Goal: Transaction & Acquisition: Purchase product/service

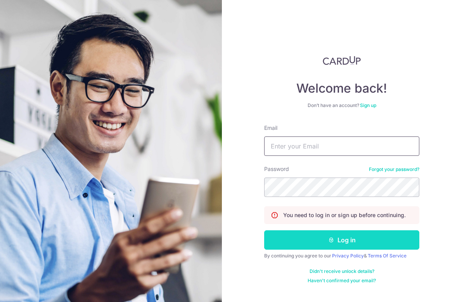
type input "[EMAIL_ADDRESS][DOMAIN_NAME]"
click at [333, 243] on button "Log in" at bounding box center [341, 239] width 155 height 19
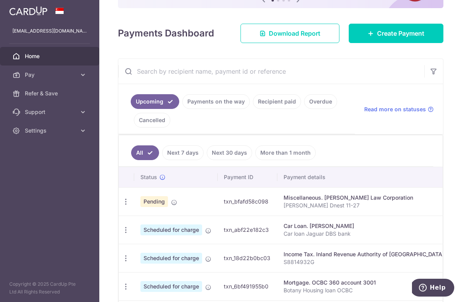
scroll to position [92, 0]
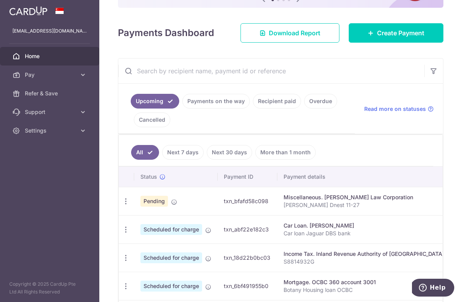
click at [42, 57] on span "Home" at bounding box center [50, 56] width 51 height 8
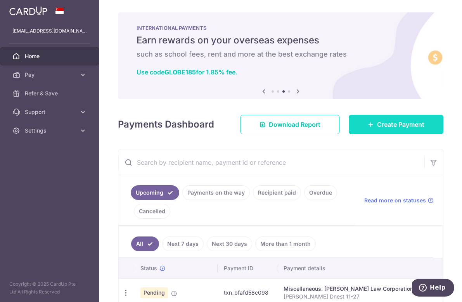
click at [368, 125] on icon at bounding box center [371, 124] width 6 height 6
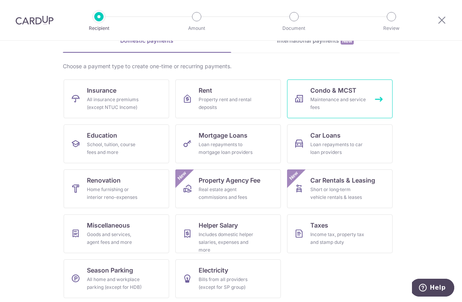
scroll to position [45, 0]
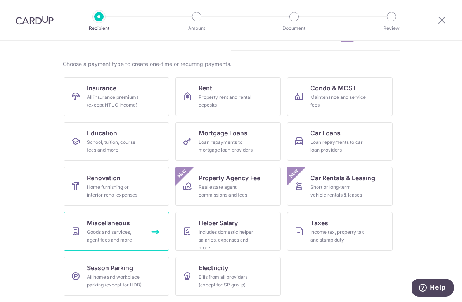
click at [146, 233] on link "Miscellaneous Goods and services, agent fees and more" at bounding box center [117, 231] width 106 height 39
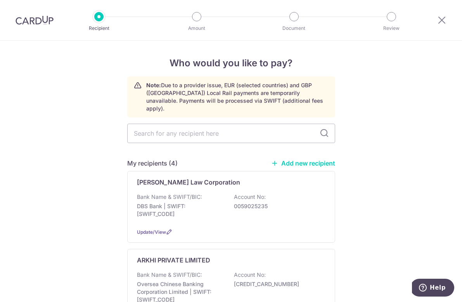
click at [308, 159] on link "Add new recipient" at bounding box center [303, 163] width 64 height 8
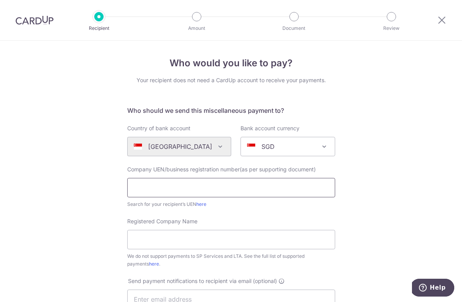
click at [169, 187] on input "text" at bounding box center [231, 187] width 208 height 19
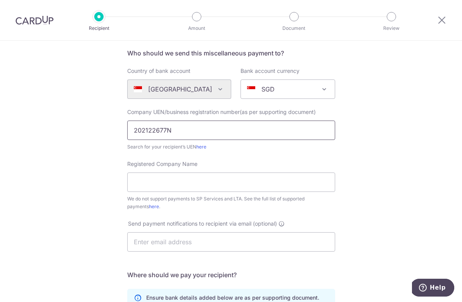
scroll to position [59, 0]
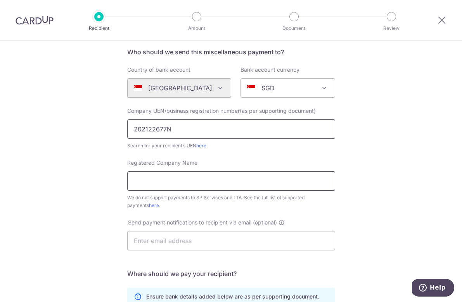
type input "202122677N"
click at [174, 183] on input "Registered Company Name" at bounding box center [231, 180] width 208 height 19
type input "PROPFUNNELS PTE. LIMITED"
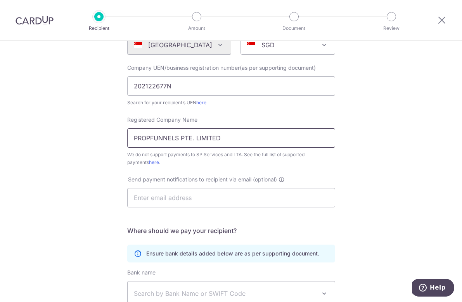
scroll to position [113, 0]
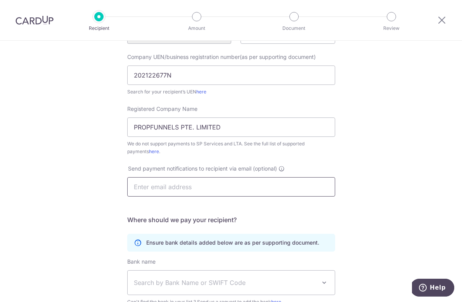
click at [189, 190] on input "text" at bounding box center [231, 186] width 208 height 19
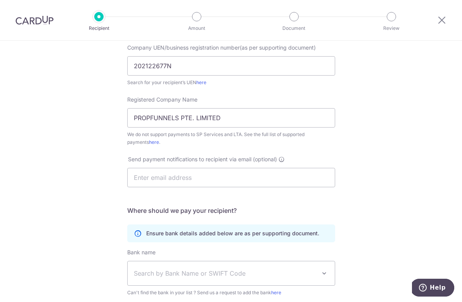
click at [307, 209] on h5 "Where should we pay your recipient?" at bounding box center [231, 210] width 208 height 9
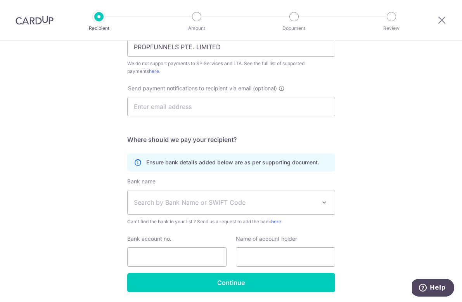
scroll to position [203, 0]
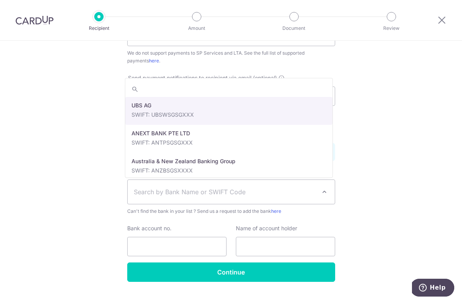
click at [195, 193] on span "Search by Bank Name or SWIFT Code" at bounding box center [225, 191] width 182 height 9
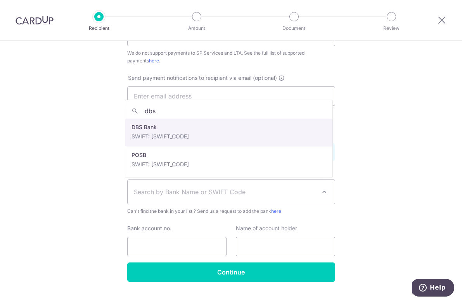
type input "dbs"
select select "6"
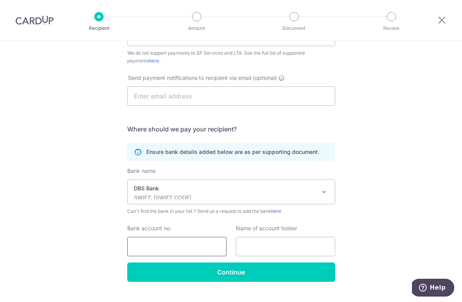
click at [148, 248] on input "Bank account no." at bounding box center [176, 246] width 99 height 19
type input "8852-1585-4781"
click at [243, 249] on input "text" at bounding box center [285, 246] width 99 height 19
type input "PROPFUNNELS PTE. LIMITED"
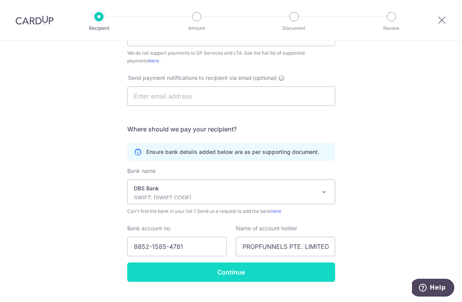
click at [284, 274] on input "Continue" at bounding box center [231, 272] width 208 height 19
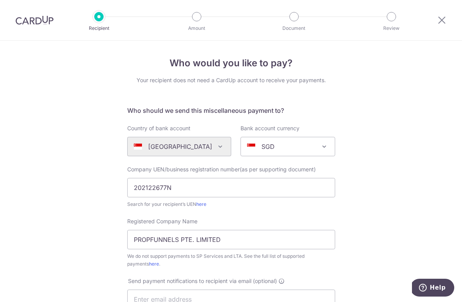
scroll to position [238, 0]
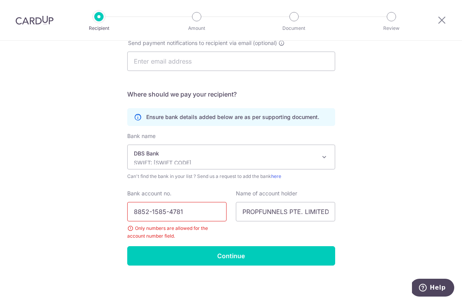
click at [167, 213] on input "8852-1585-4781" at bounding box center [176, 211] width 99 height 19
click at [150, 213] on input "8852-15854781" at bounding box center [176, 211] width 99 height 19
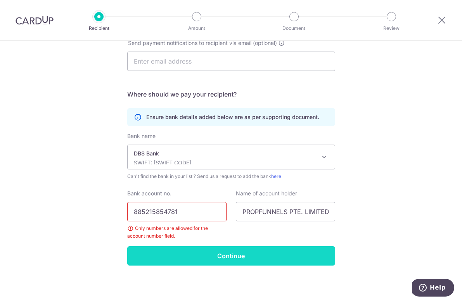
type input "885215854781"
click at [187, 256] on input "Continue" at bounding box center [231, 255] width 208 height 19
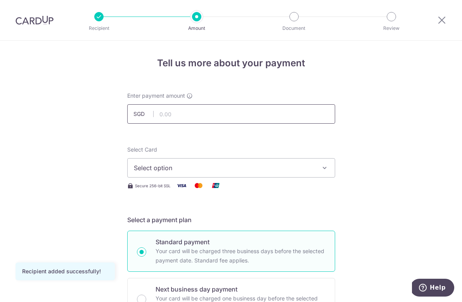
click at [189, 118] on input "text" at bounding box center [231, 113] width 208 height 19
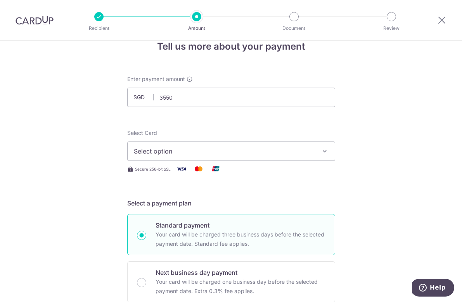
type input "3,550.00"
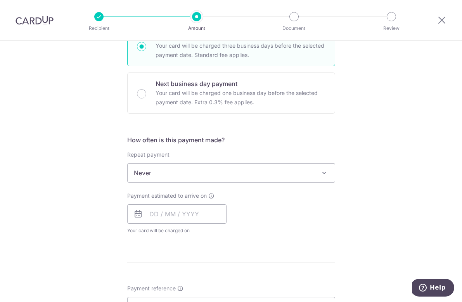
scroll to position [216, 0]
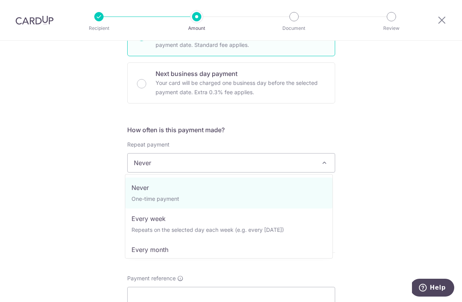
click at [263, 161] on span "Never" at bounding box center [231, 163] width 207 height 19
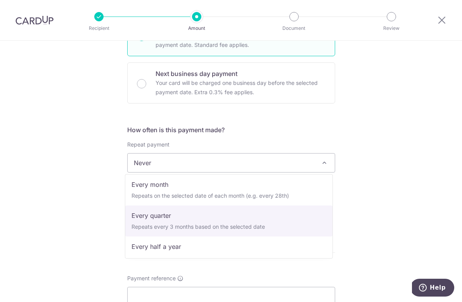
scroll to position [78, 0]
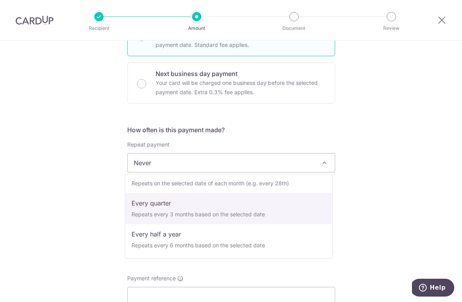
select select "4"
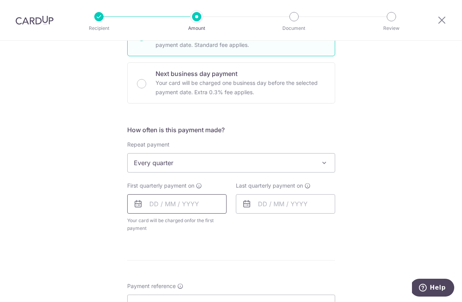
click at [184, 206] on input "text" at bounding box center [176, 203] width 99 height 19
click at [305, 243] on form "Enter payment amount SGD 3,550.00 3550.00 Recipient added successfully! Select …" at bounding box center [231, 187] width 208 height 622
click at [190, 205] on input "text" at bounding box center [176, 203] width 99 height 19
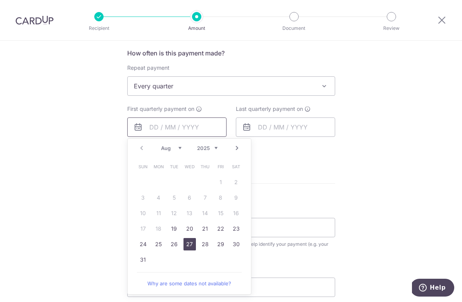
scroll to position [300, 0]
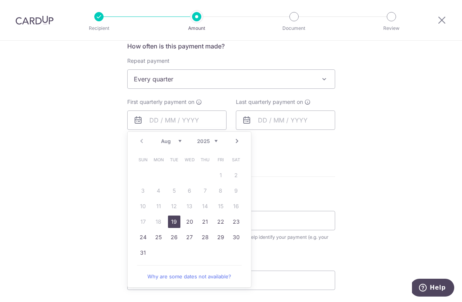
click at [171, 222] on link "19" at bounding box center [174, 222] width 12 height 12
type input "[DATE]"
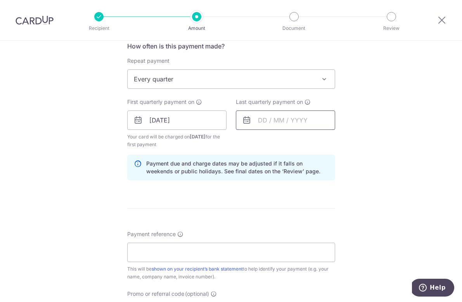
click at [270, 125] on input "text" at bounding box center [285, 120] width 99 height 19
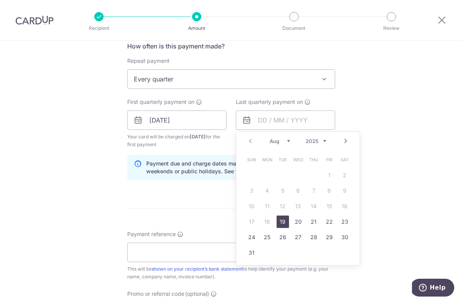
click at [321, 140] on select "2025 2026 2027 2028 2029 2030 2031 2032 2033 2034 2035" at bounding box center [316, 141] width 21 height 6
click at [294, 220] on link "19" at bounding box center [298, 222] width 12 height 12
type input "19/08/2026"
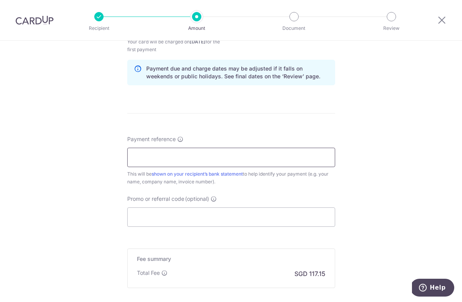
scroll to position [395, 0]
click at [195, 160] on input "Payment reference" at bounding box center [231, 156] width 208 height 19
type input "A"
type input "PROPFUNNELS PTE. LIMITED"
click at [214, 221] on input "Promo or referral code (optional)" at bounding box center [231, 216] width 208 height 19
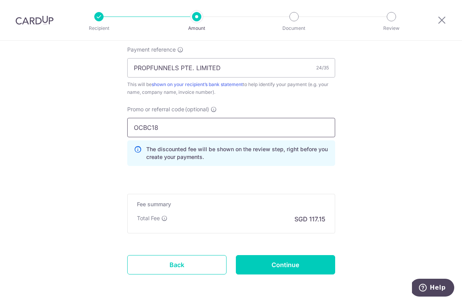
scroll to position [485, 0]
type input "OCBC18"
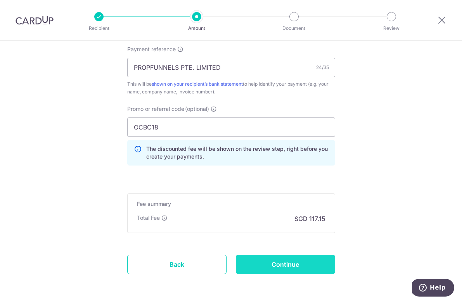
click at [273, 264] on input "Continue" at bounding box center [285, 264] width 99 height 19
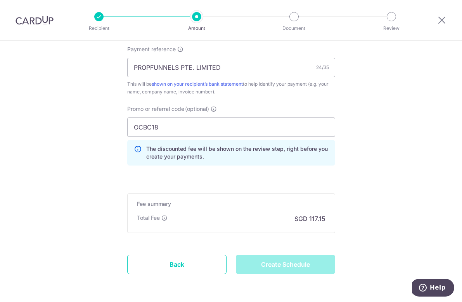
type input "Create Schedule"
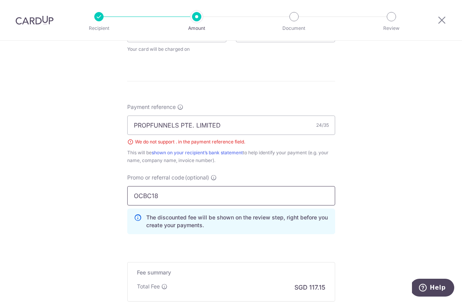
scroll to position [395, 0]
click at [193, 126] on input "PROPFUNNELS PTE. LIMITED" at bounding box center [231, 124] width 208 height 19
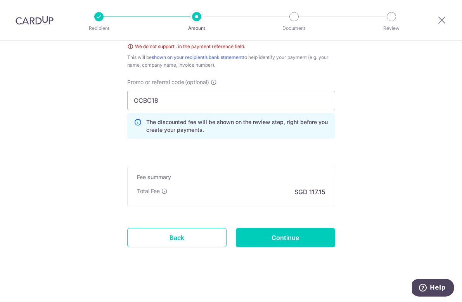
scroll to position [494, 0]
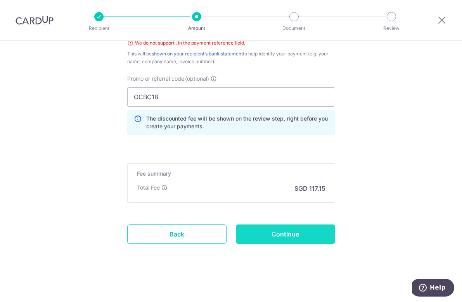
type input "PROPFUNNELS PTE LIMITED"
click at [277, 238] on input "Continue" at bounding box center [285, 234] width 99 height 19
type input "Create Schedule"
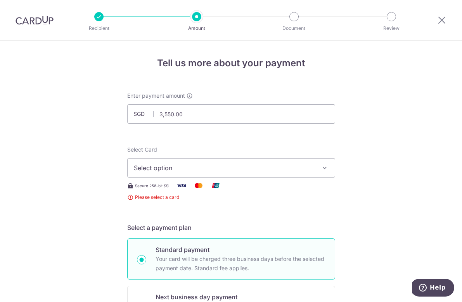
click at [195, 166] on span "Select option" at bounding box center [224, 167] width 181 height 9
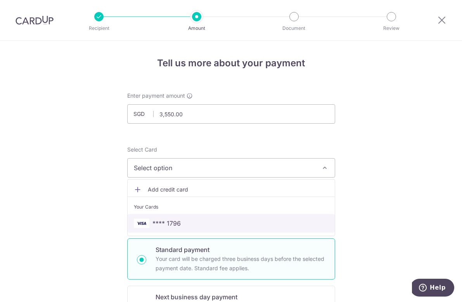
click at [194, 223] on span "**** 1796" at bounding box center [231, 223] width 195 height 9
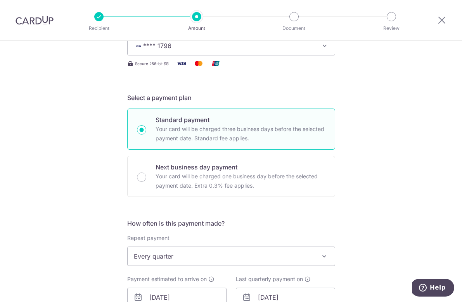
scroll to position [475, 0]
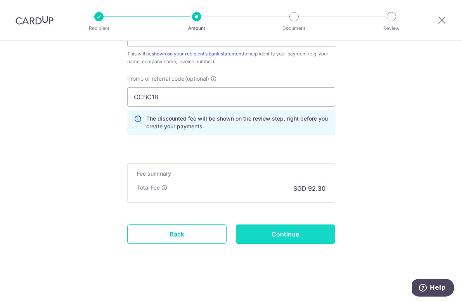
click at [260, 237] on input "Continue" at bounding box center [285, 234] width 99 height 19
type input "Create Schedule"
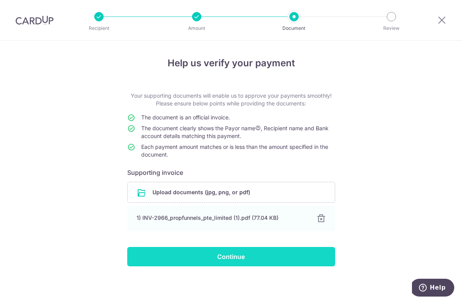
click at [229, 253] on input "Continue" at bounding box center [231, 256] width 208 height 19
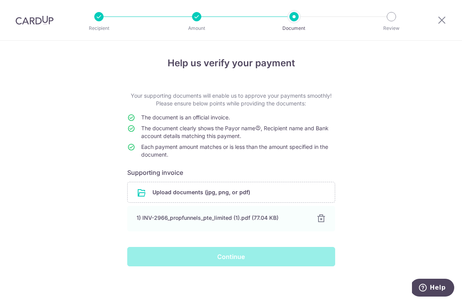
scroll to position [1, 0]
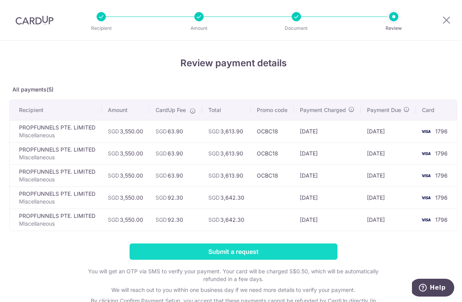
click at [231, 251] on input "Submit a request" at bounding box center [234, 252] width 208 height 16
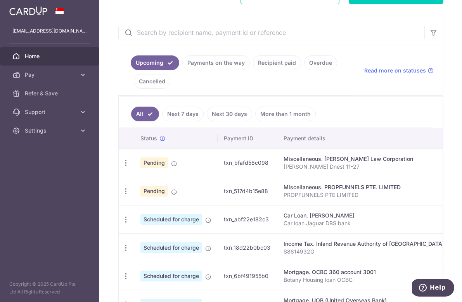
scroll to position [132, 0]
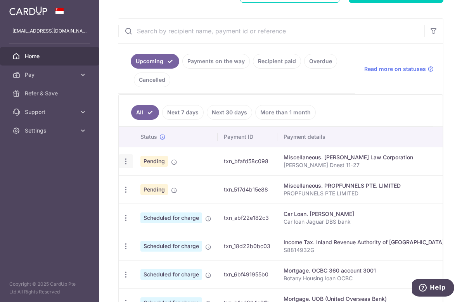
click at [120, 165] on div "Update payment Cancel payment Upload doc" at bounding box center [126, 161] width 14 height 14
click at [125, 160] on icon "button" at bounding box center [126, 162] width 8 height 8
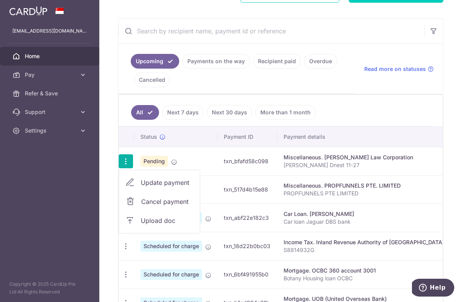
click at [163, 198] on span "Cancel payment" at bounding box center [167, 201] width 52 height 9
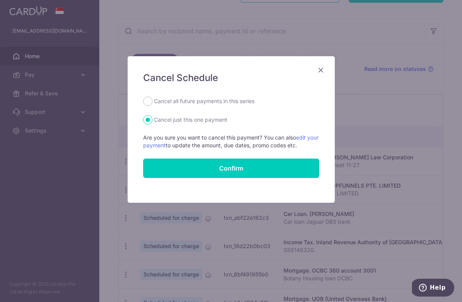
click at [199, 114] on form "Cancel all future payments in this series Cancel just this one payment Are you …" at bounding box center [231, 137] width 176 height 81
click at [201, 104] on label "Cancel all future payments in this series" at bounding box center [204, 101] width 100 height 9
click at [152, 104] on input "Cancel all future payments in this series" at bounding box center [147, 101] width 9 height 9
radio input "true"
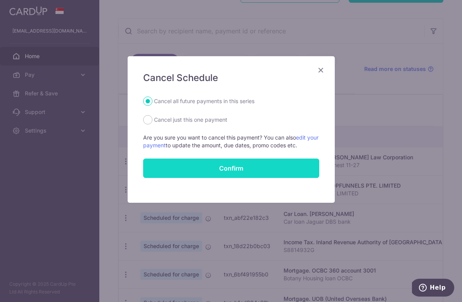
click at [226, 171] on button "Confirm" at bounding box center [231, 168] width 176 height 19
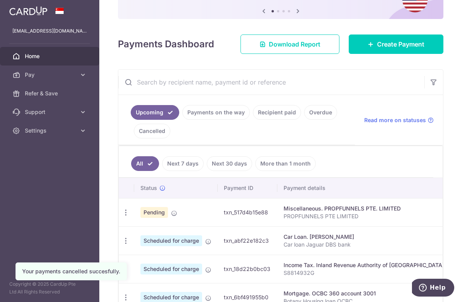
scroll to position [88, 0]
